Goal: Task Accomplishment & Management: Use online tool/utility

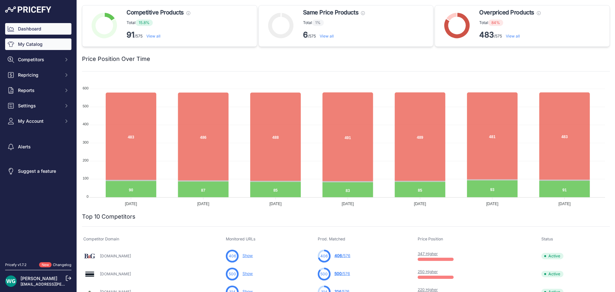
click at [35, 44] on link "My Catalog" at bounding box center [38, 44] width 66 height 12
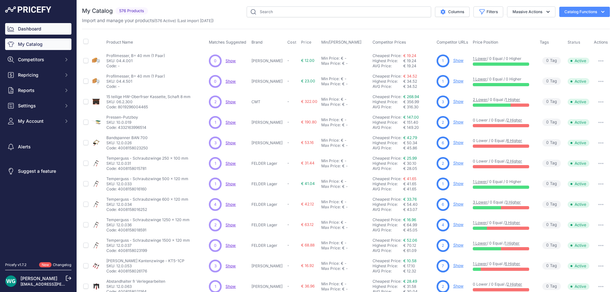
click at [41, 29] on link "Dashboard" at bounding box center [38, 29] width 66 height 12
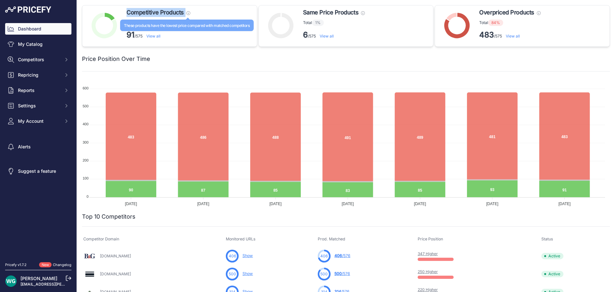
drag, startPoint x: 126, startPoint y: 9, endPoint x: 186, endPoint y: 14, distance: 60.4
click at [186, 14] on div "Competitive Products These products have the lowest price compared with matched…" at bounding box center [169, 26] width 175 height 42
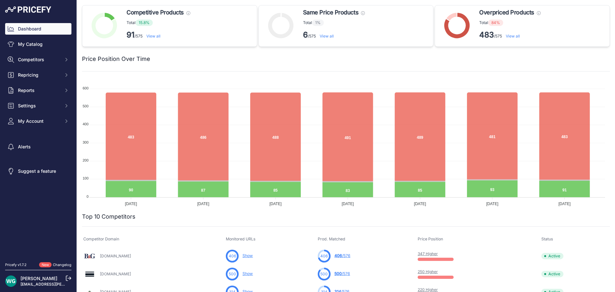
click at [266, 51] on div "Price Position Over Time" at bounding box center [346, 55] width 528 height 17
drag, startPoint x: 306, startPoint y: 11, endPoint x: 350, endPoint y: 10, distance: 44.2
click at [350, 10] on span "Same Price Products" at bounding box center [330, 12] width 55 height 9
click at [383, 60] on div at bounding box center [380, 58] width 460 height 9
drag, startPoint x: 475, startPoint y: 8, endPoint x: 531, endPoint y: 7, distance: 55.8
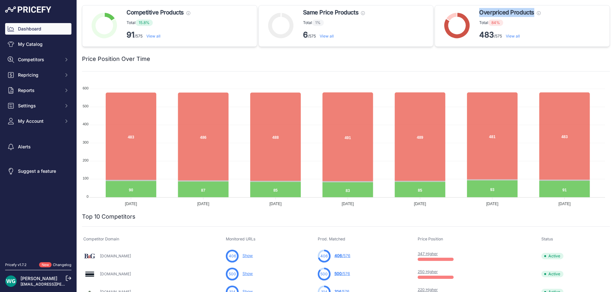
click at [531, 7] on div "Overpriced Products These products need to be repriced, they have at least one …" at bounding box center [522, 26] width 175 height 42
click at [554, 64] on div "Price Position Over Time" at bounding box center [346, 59] width 528 height 25
drag, startPoint x: 357, startPoint y: 12, endPoint x: 296, endPoint y: 10, distance: 60.3
click at [296, 10] on div "Same Price Products These products have the same price compared with matched co…" at bounding box center [346, 26] width 175 height 42
click at [379, 59] on div at bounding box center [380, 58] width 460 height 9
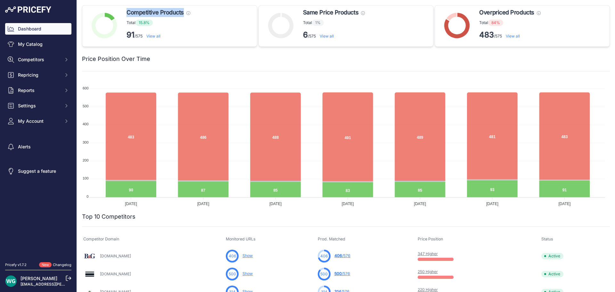
drag, startPoint x: 182, startPoint y: 11, endPoint x: 126, endPoint y: 8, distance: 55.8
click at [126, 8] on div "Competitive Products These products have the lowest price compared with matched…" at bounding box center [169, 26] width 175 height 42
click at [201, 49] on div "Price Position Over Time" at bounding box center [346, 55] width 528 height 17
drag, startPoint x: 128, startPoint y: 11, endPoint x: 183, endPoint y: 10, distance: 55.1
click at [183, 10] on span "Competitive Products" at bounding box center [155, 12] width 57 height 9
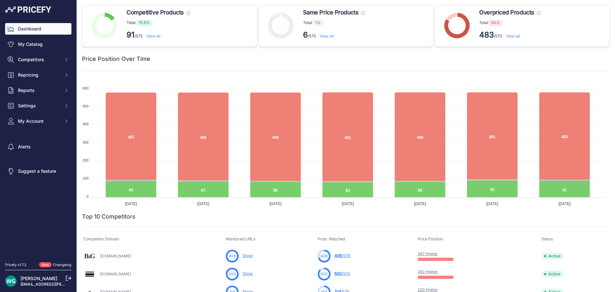
click at [315, 61] on div at bounding box center [380, 58] width 460 height 9
drag, startPoint x: 302, startPoint y: 9, endPoint x: 363, endPoint y: 8, distance: 60.9
click at [363, 8] on div "Same Price Products These products have the same price compared with matched co…" at bounding box center [335, 26] width 64 height 36
click at [393, 54] on div "Price Position Over Time" at bounding box center [346, 55] width 528 height 17
click at [494, 9] on span "Overpriced Products" at bounding box center [506, 12] width 55 height 9
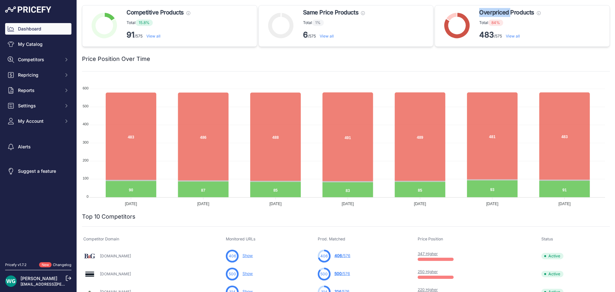
click at [494, 9] on span "Overpriced Products" at bounding box center [506, 12] width 55 height 9
click at [506, 50] on div "Price Position Over Time" at bounding box center [346, 55] width 528 height 17
click at [519, 15] on span "Overpriced Products" at bounding box center [506, 12] width 55 height 9
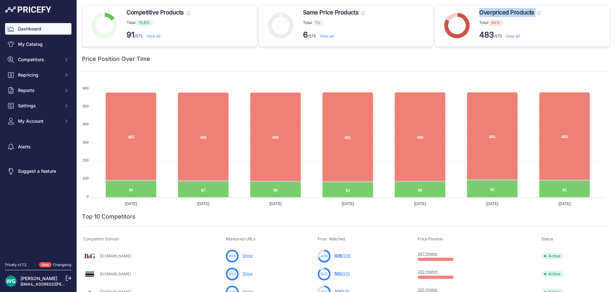
click at [519, 15] on span "Overpriced Products" at bounding box center [506, 12] width 55 height 9
click at [504, 13] on span "Overpriced Products" at bounding box center [506, 12] width 55 height 9
click at [55, 40] on link "My Catalog" at bounding box center [38, 44] width 66 height 12
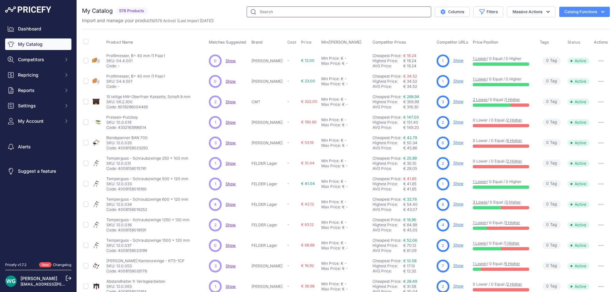
click at [307, 14] on input "text" at bounding box center [339, 11] width 185 height 11
type input "F205721"
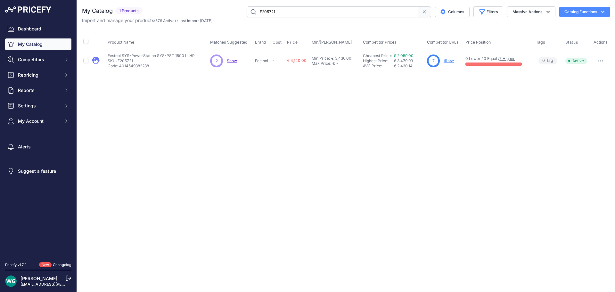
click at [447, 63] on link "Show" at bounding box center [449, 60] width 10 height 5
